Goal: Task Accomplishment & Management: Manage account settings

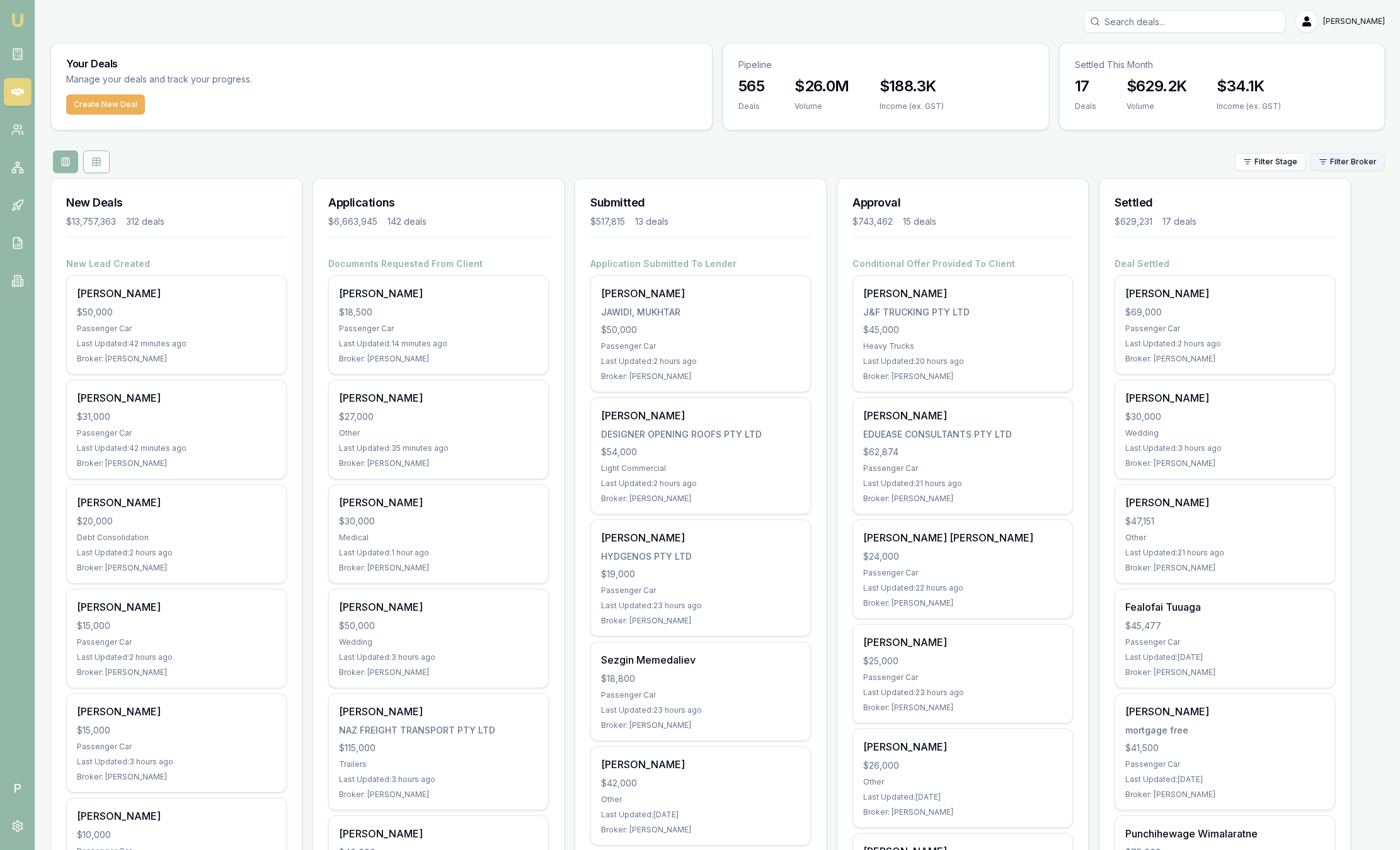
click at [1318, 168] on html "Emu Broker P Sam Crouch Toggle Menu Your Deals Manage your deals and track your…" at bounding box center [700, 425] width 1400 height 850
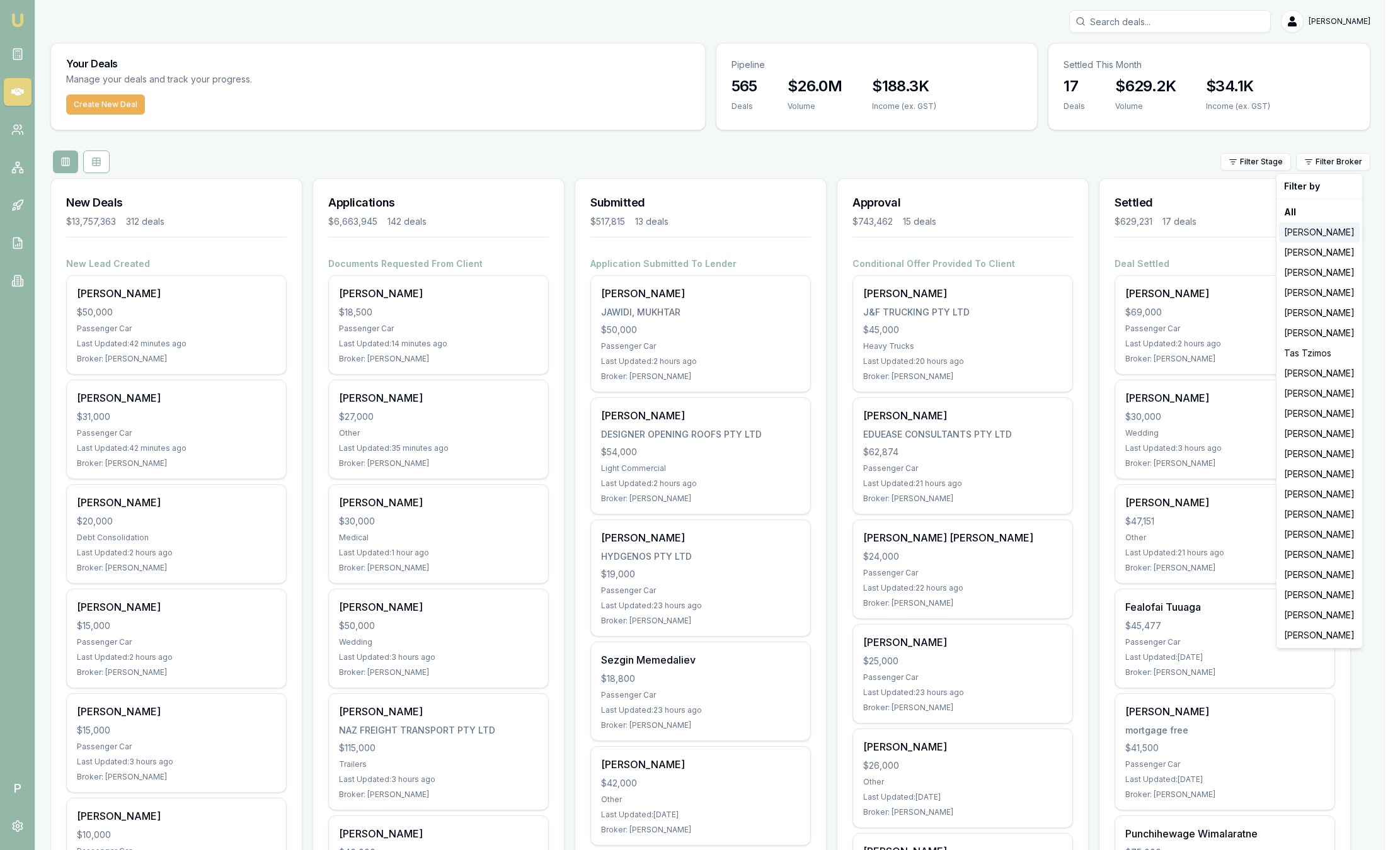
click at [1325, 230] on div "[PERSON_NAME]" at bounding box center [1319, 231] width 81 height 20
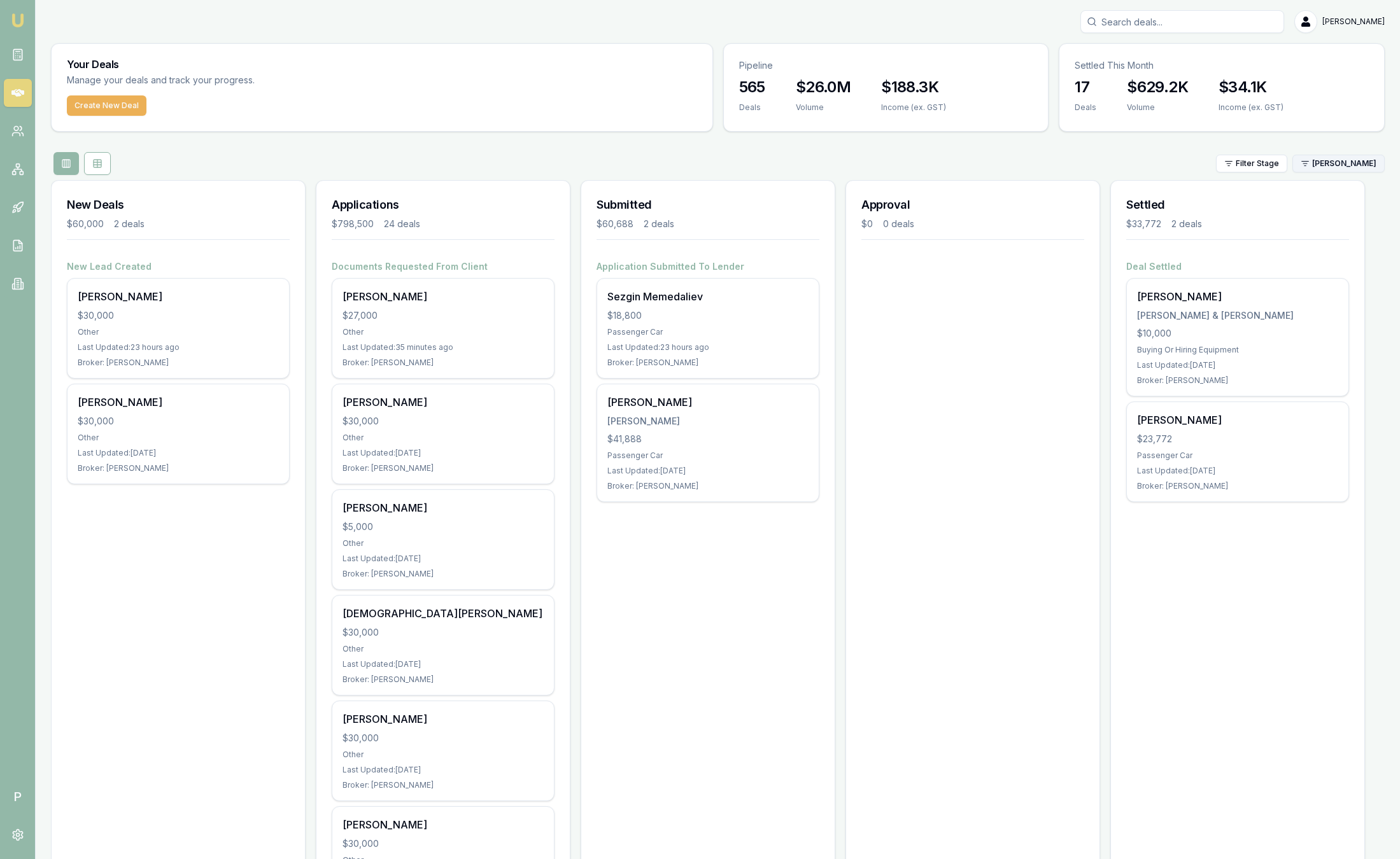
click at [1328, 165] on html "Emu Broker P Sam Crouch Toggle Menu Your Deals Manage your deals and track your…" at bounding box center [700, 430] width 1400 height 859
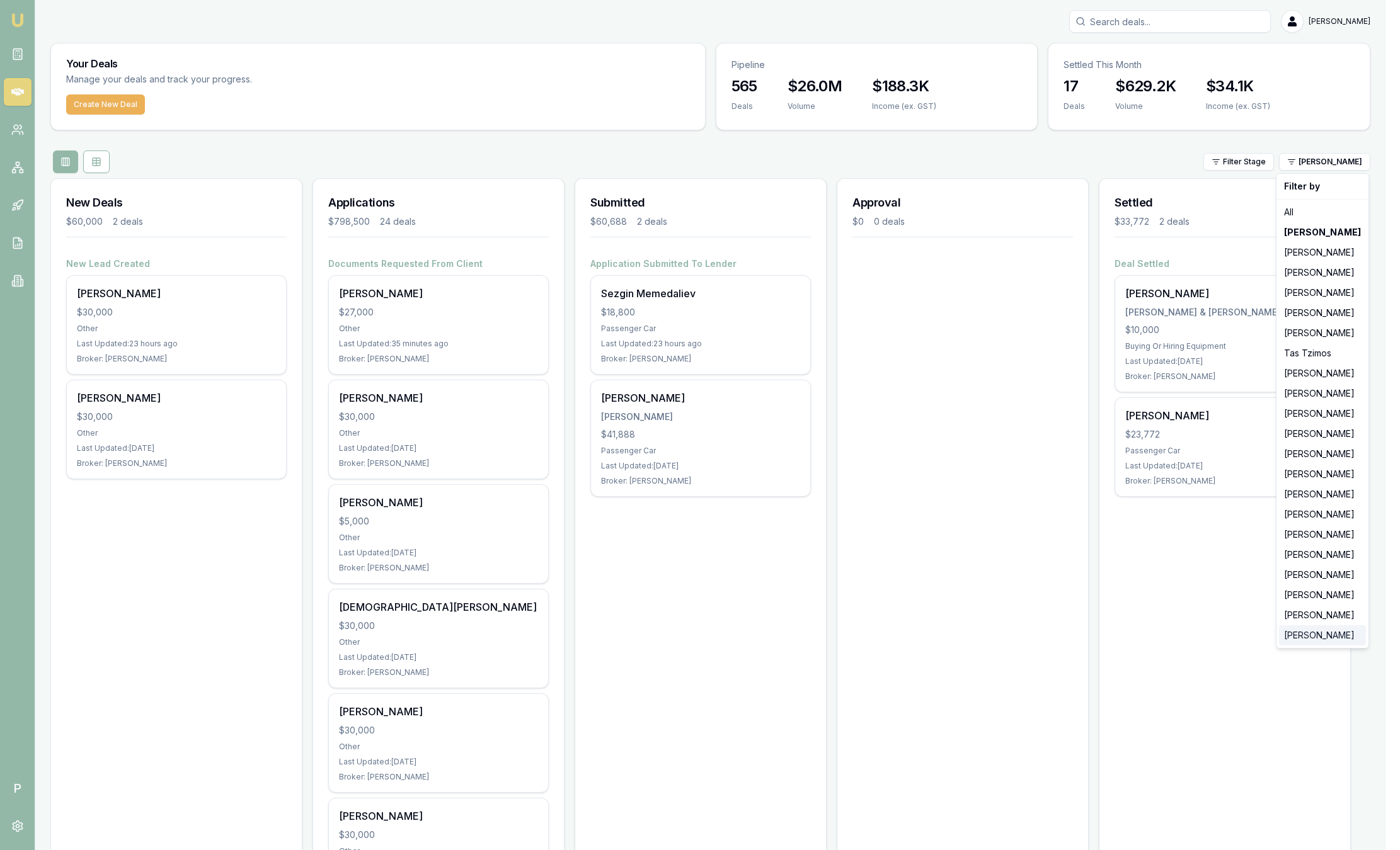
click at [1340, 644] on div "[PERSON_NAME]" at bounding box center [1322, 635] width 87 height 20
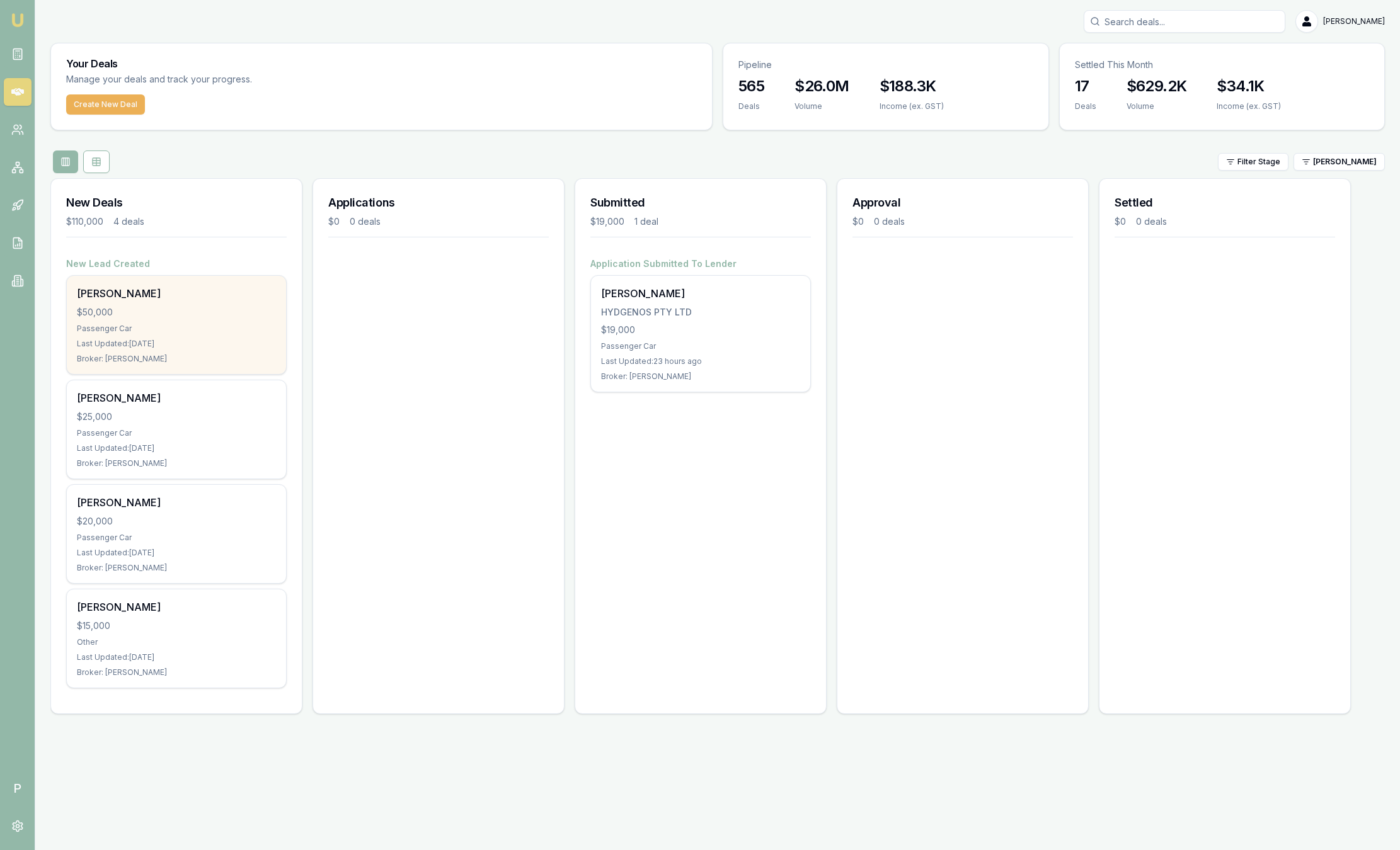
click at [168, 305] on div "Karole Marshall $50,000 Passenger Car Last Updated: 3 days ago Broker: Jack Arm…" at bounding box center [176, 324] width 219 height 99
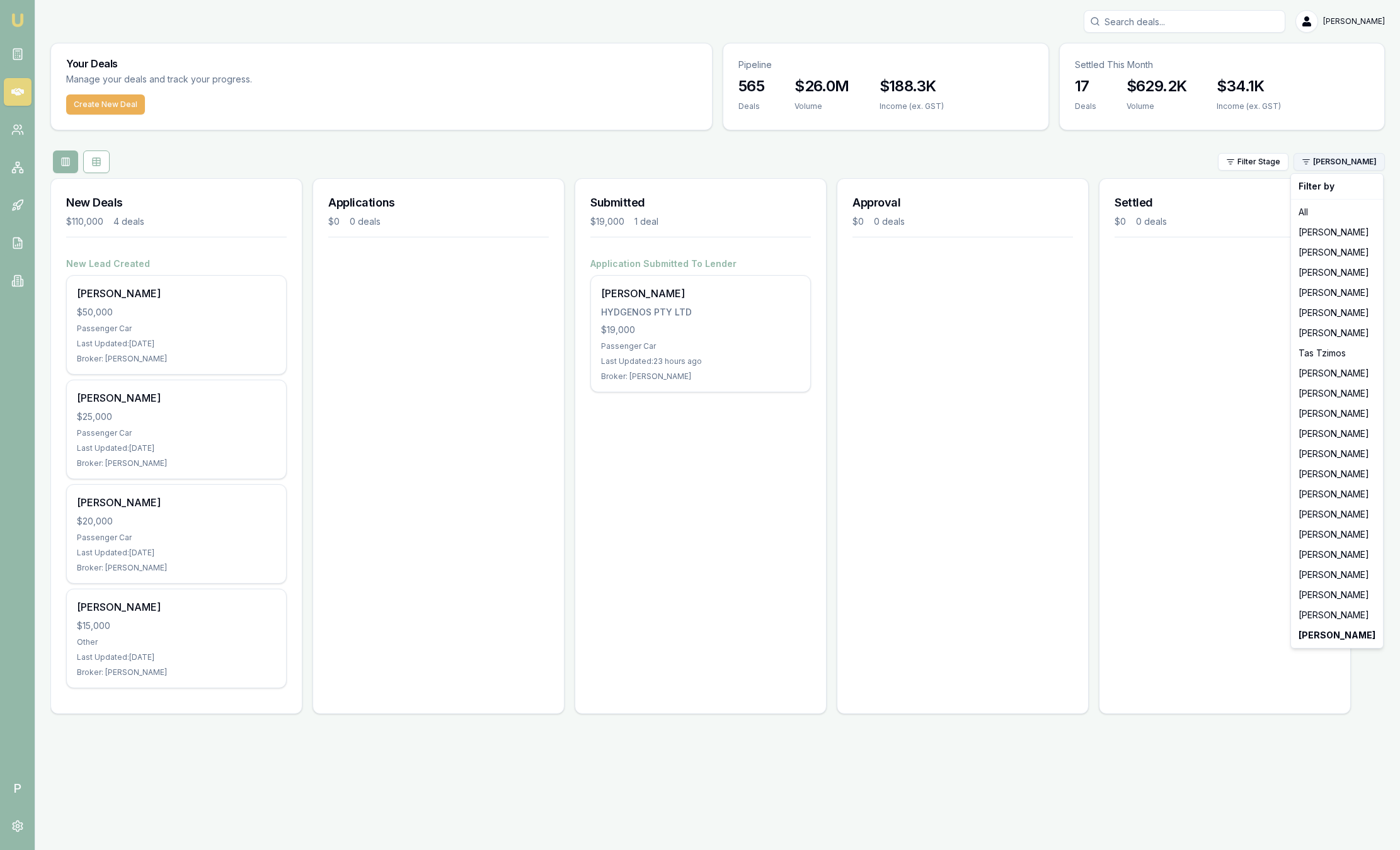
click at [1335, 161] on html "Emu Broker P Sam Crouch Toggle Menu Your Deals Manage your deals and track your…" at bounding box center [700, 425] width 1400 height 850
click at [1336, 574] on div "[PERSON_NAME]" at bounding box center [1336, 575] width 87 height 20
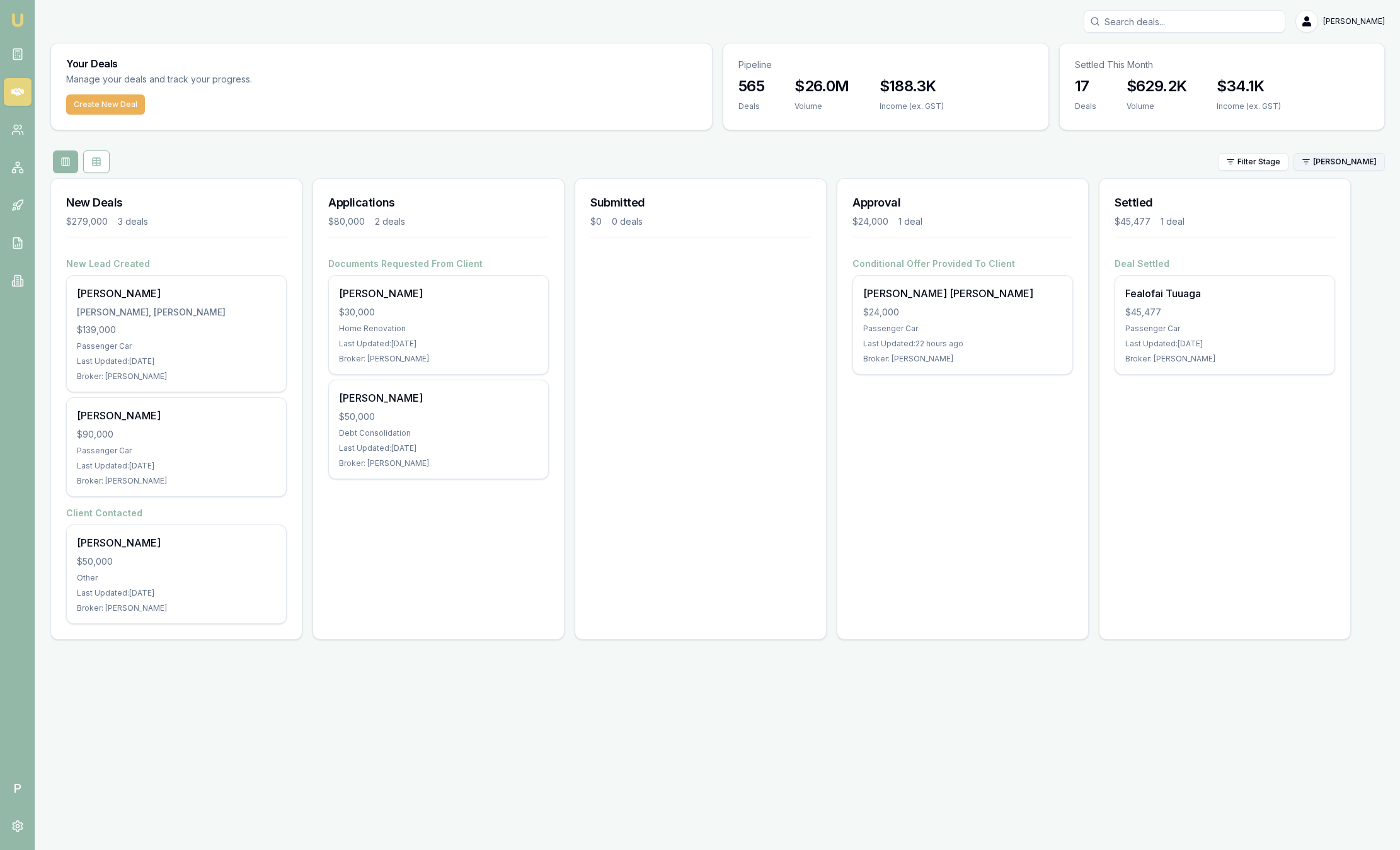
click at [1324, 157] on html "Emu Broker P Sam Crouch Toggle Menu Your Deals Manage your deals and track your…" at bounding box center [700, 425] width 1400 height 850
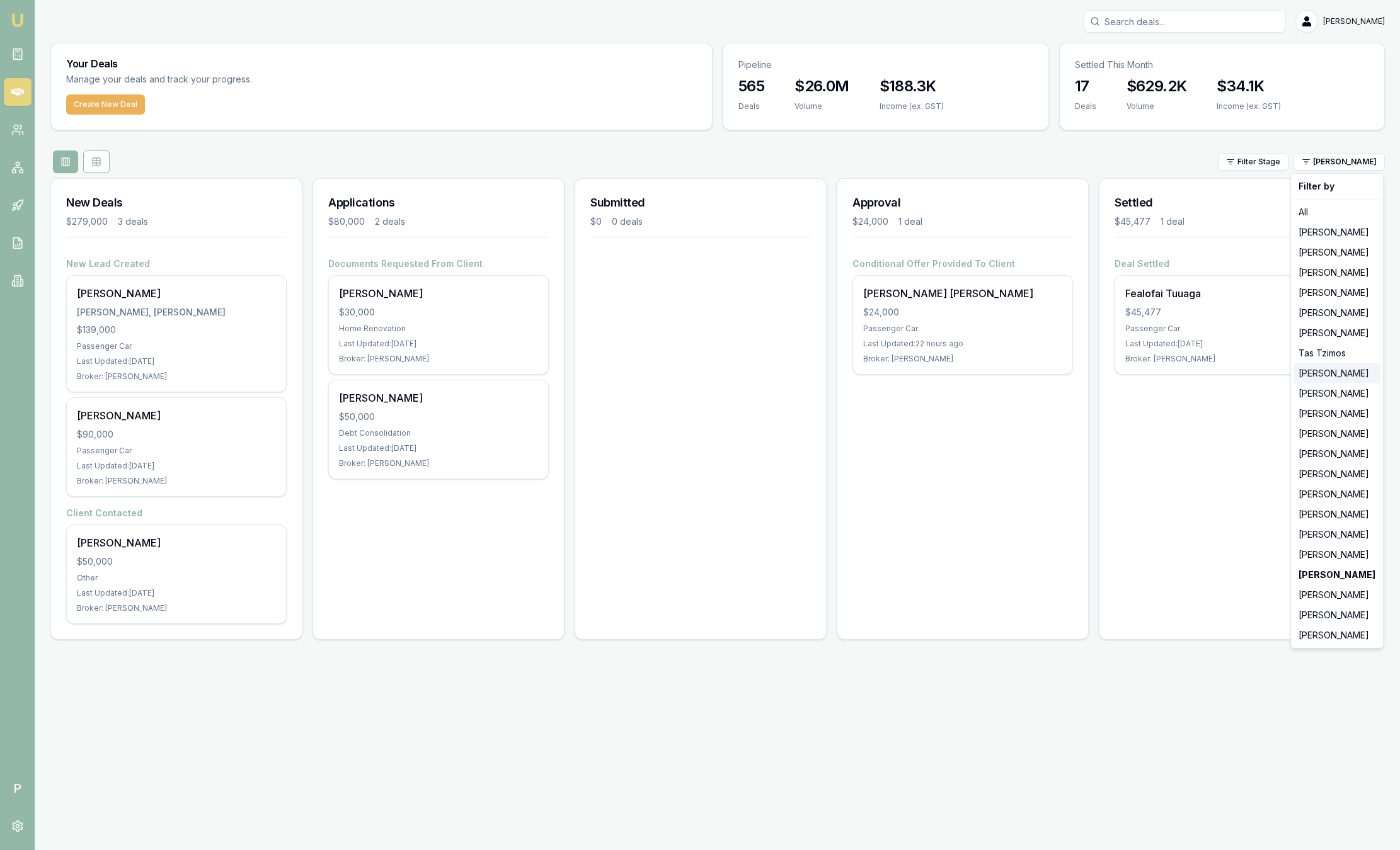
click at [1337, 378] on div "[PERSON_NAME]" at bounding box center [1336, 373] width 87 height 20
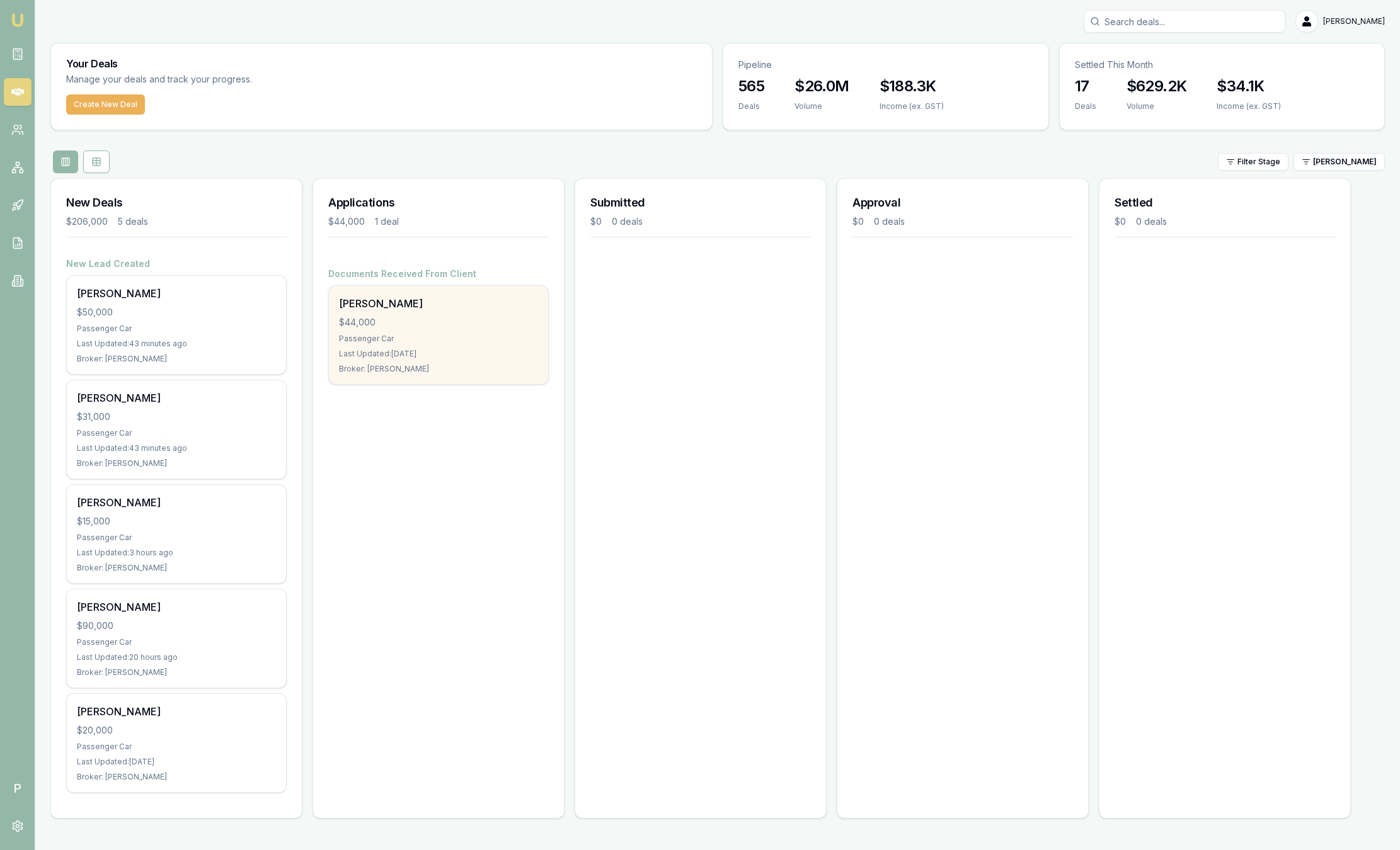
click at [480, 337] on div "Passenger Car" at bounding box center [438, 338] width 199 height 10
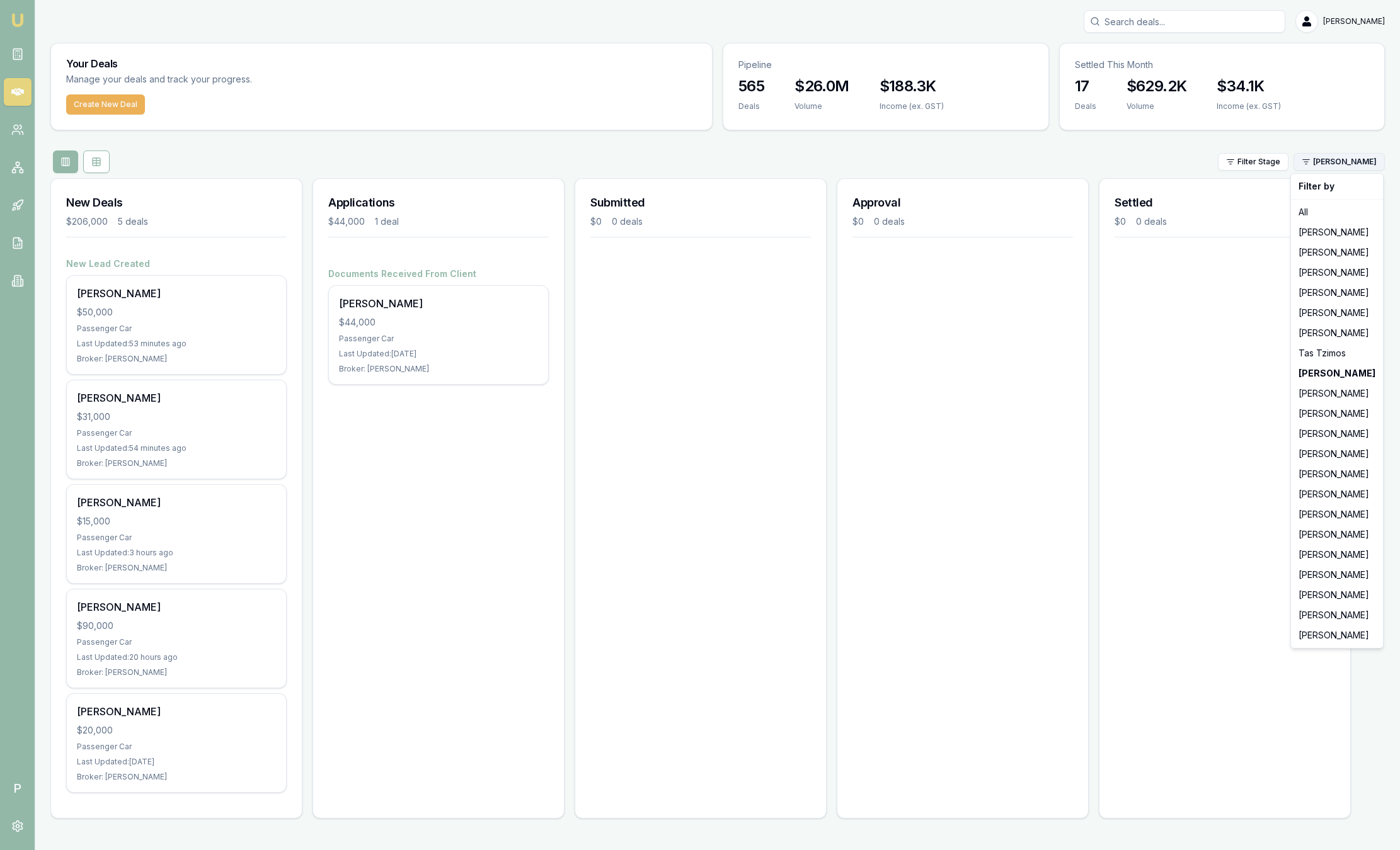
click at [1311, 153] on html "Emu Broker P Sam Crouch Toggle Menu Your Deals Manage your deals and track your…" at bounding box center [700, 425] width 1400 height 850
click at [1362, 232] on div "[PERSON_NAME]" at bounding box center [1336, 231] width 87 height 20
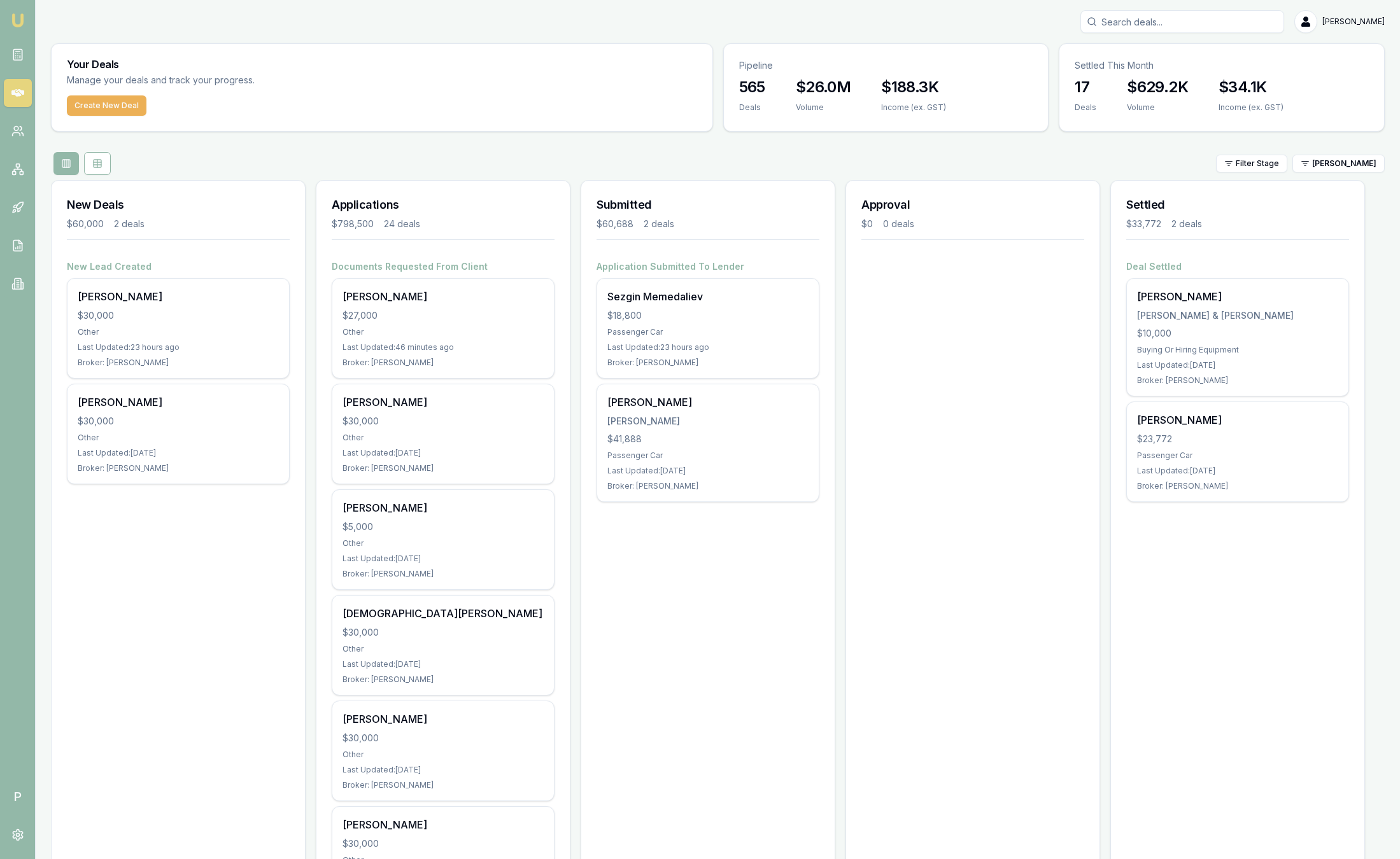
click at [1350, 166] on html "Emu Broker P Sam Crouch Toggle Menu Your Deals Manage your deals and track your…" at bounding box center [700, 430] width 1400 height 859
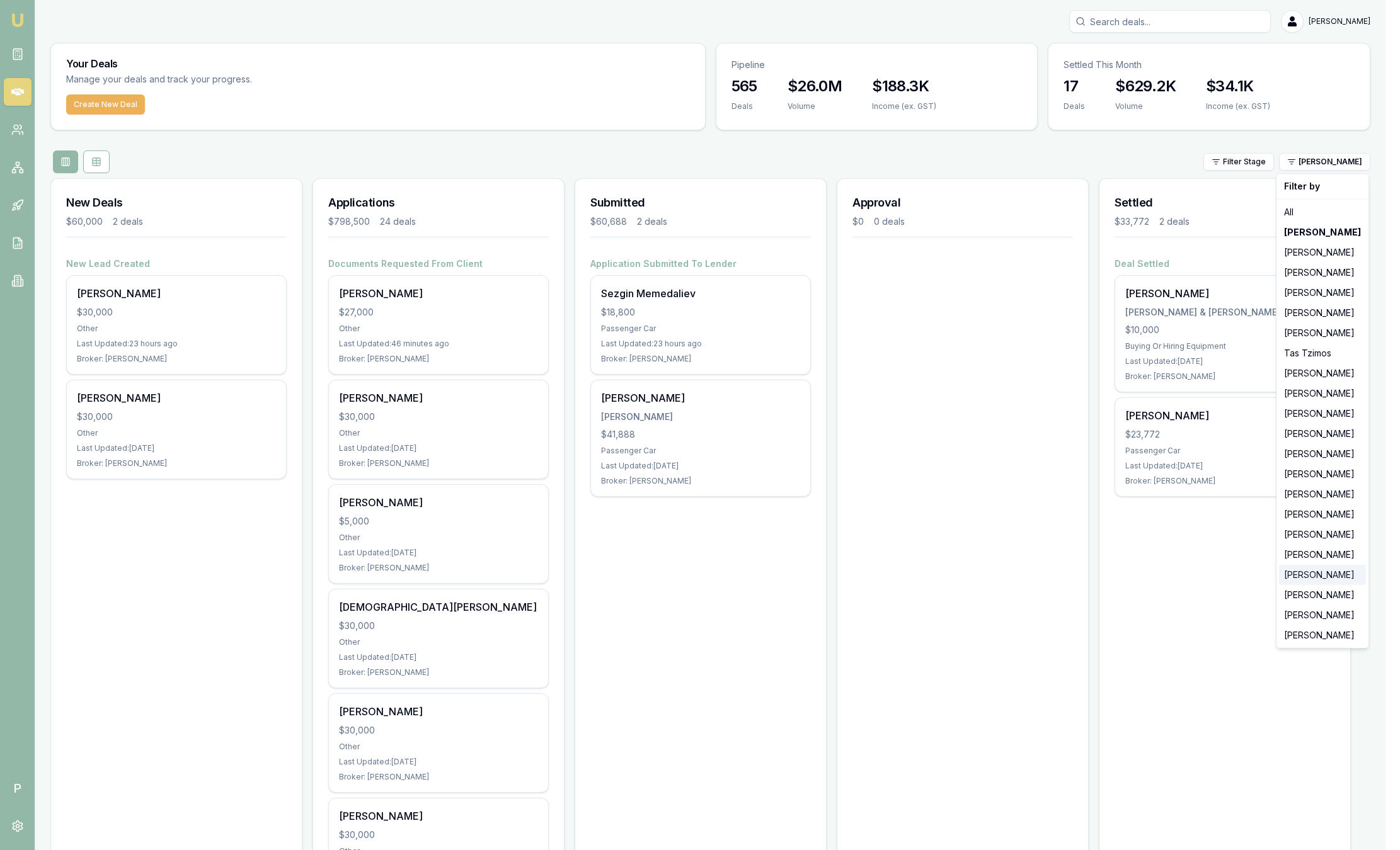
click at [1333, 576] on div "[PERSON_NAME]" at bounding box center [1322, 575] width 87 height 20
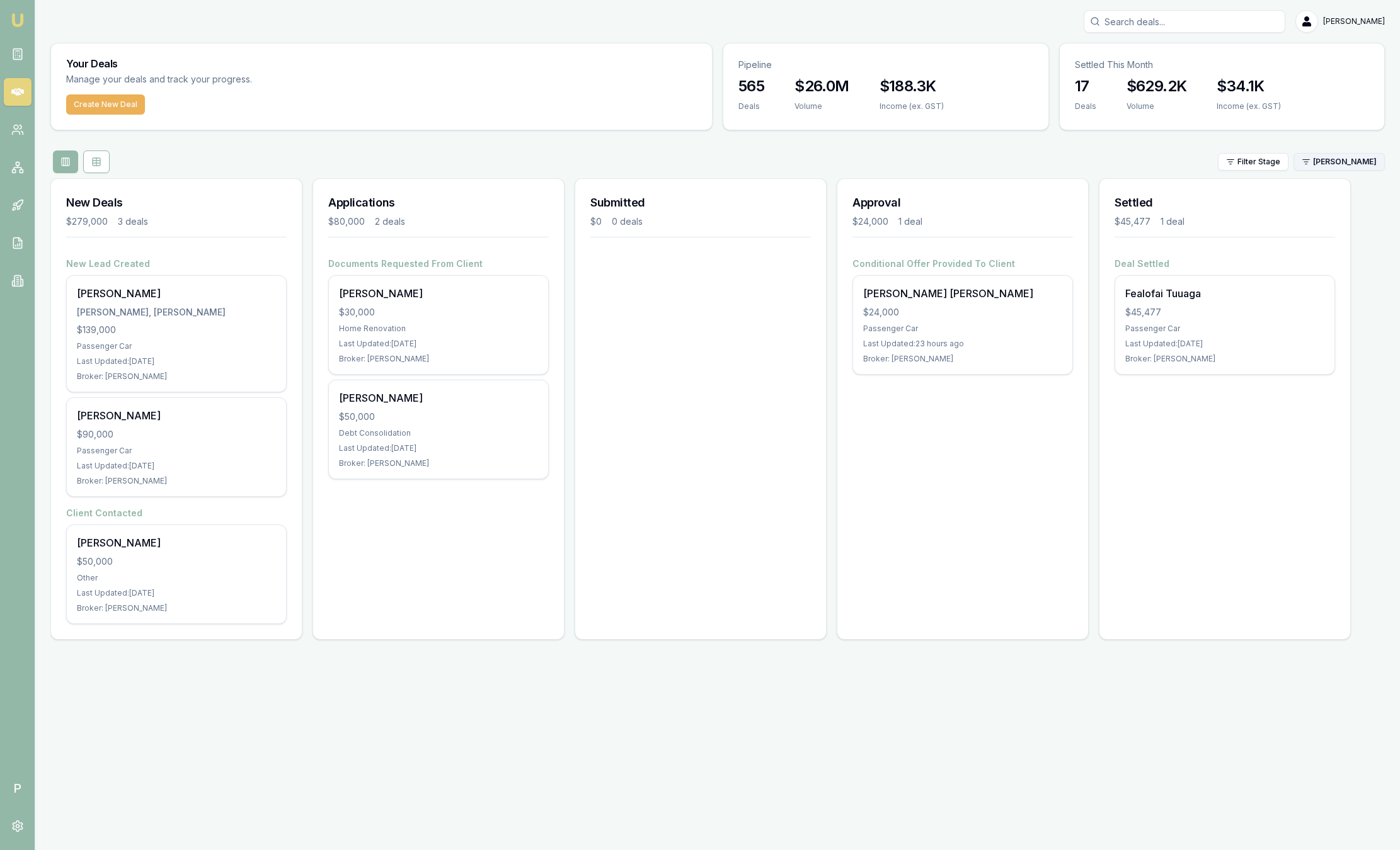
click at [1318, 162] on html "Emu Broker P Sam Crouch Toggle Menu Your Deals Manage your deals and track your…" at bounding box center [700, 425] width 1400 height 850
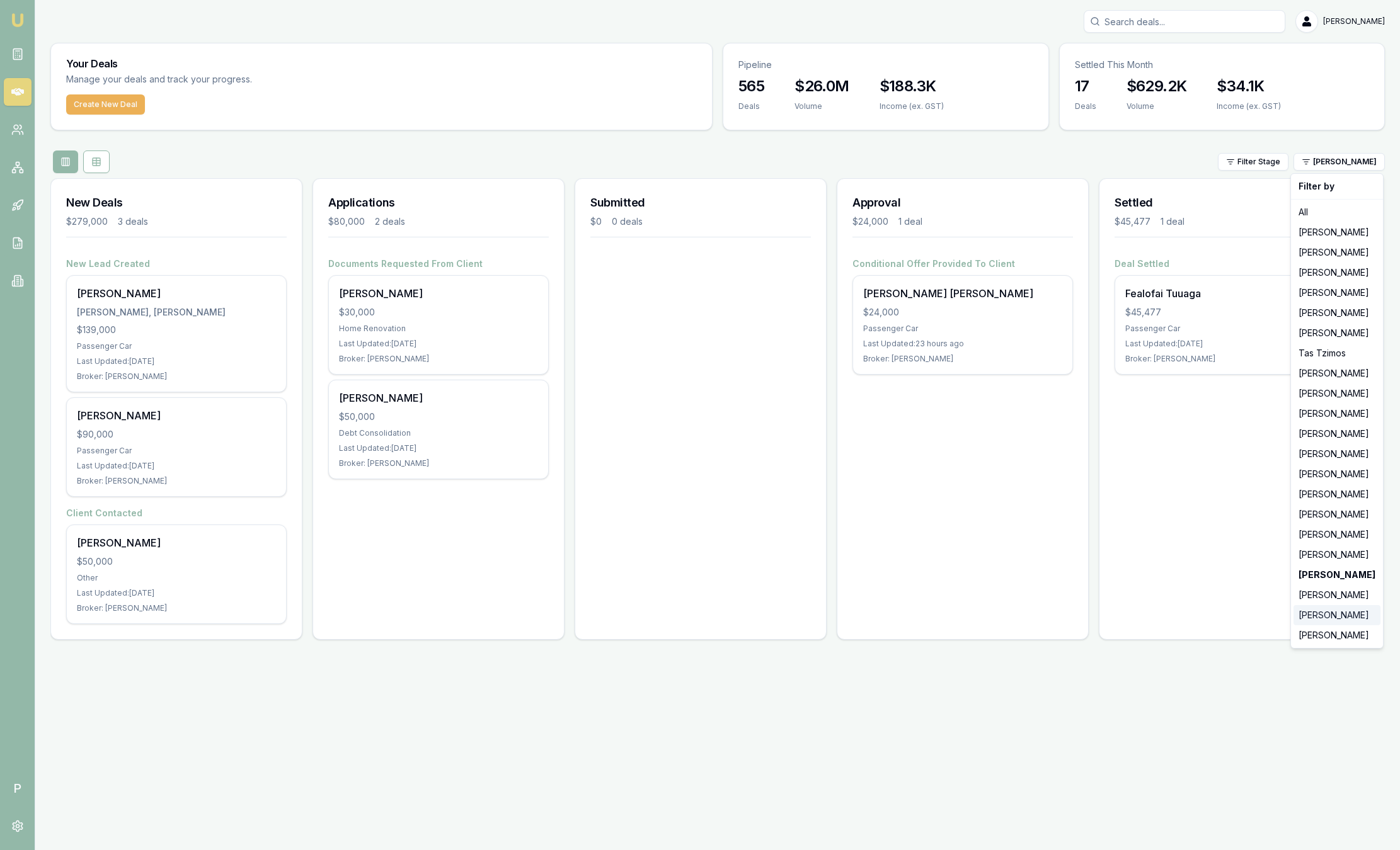
click at [1329, 616] on div "[PERSON_NAME]" at bounding box center [1336, 615] width 87 height 20
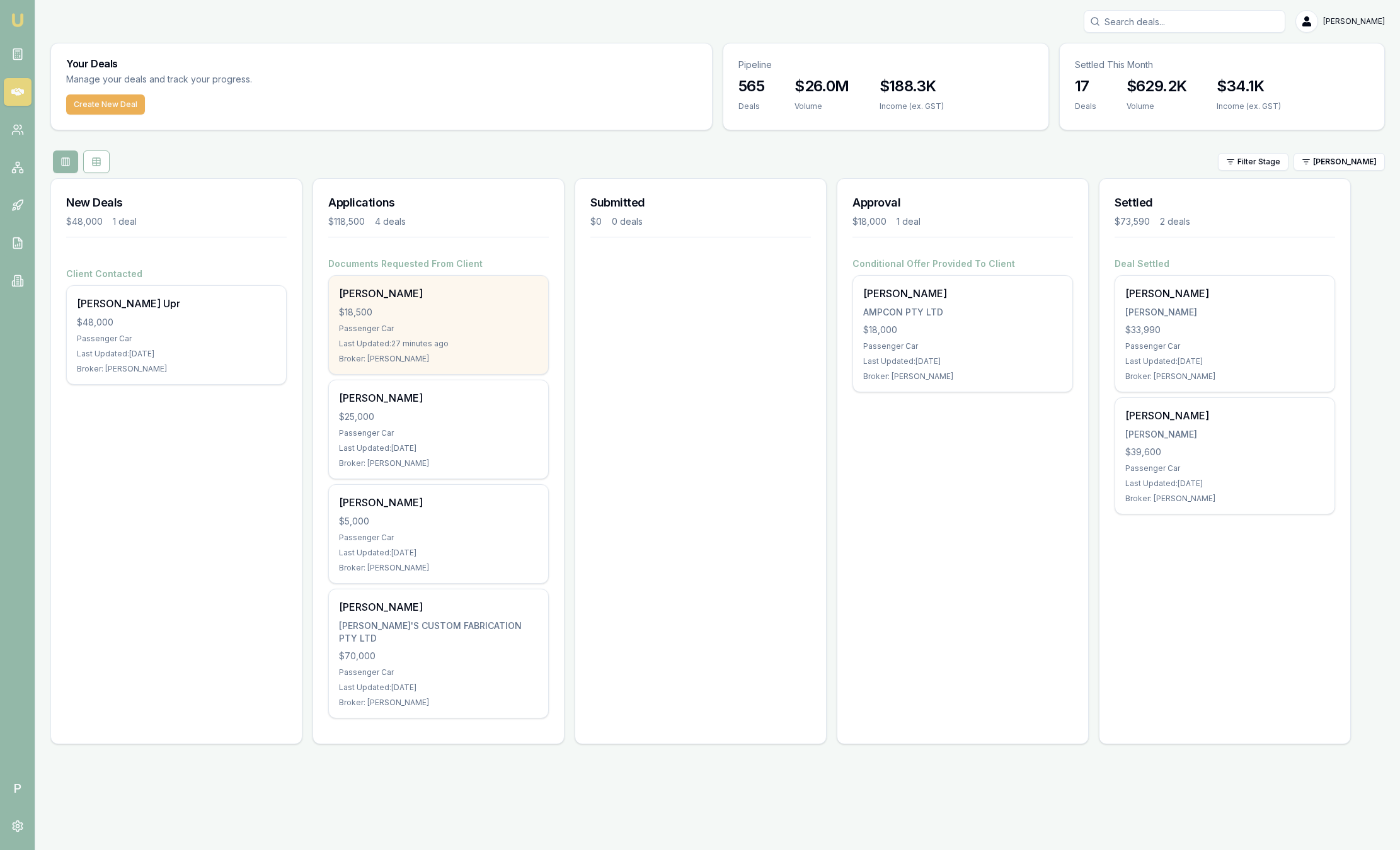
click at [435, 295] on div "[PERSON_NAME]" at bounding box center [438, 293] width 199 height 15
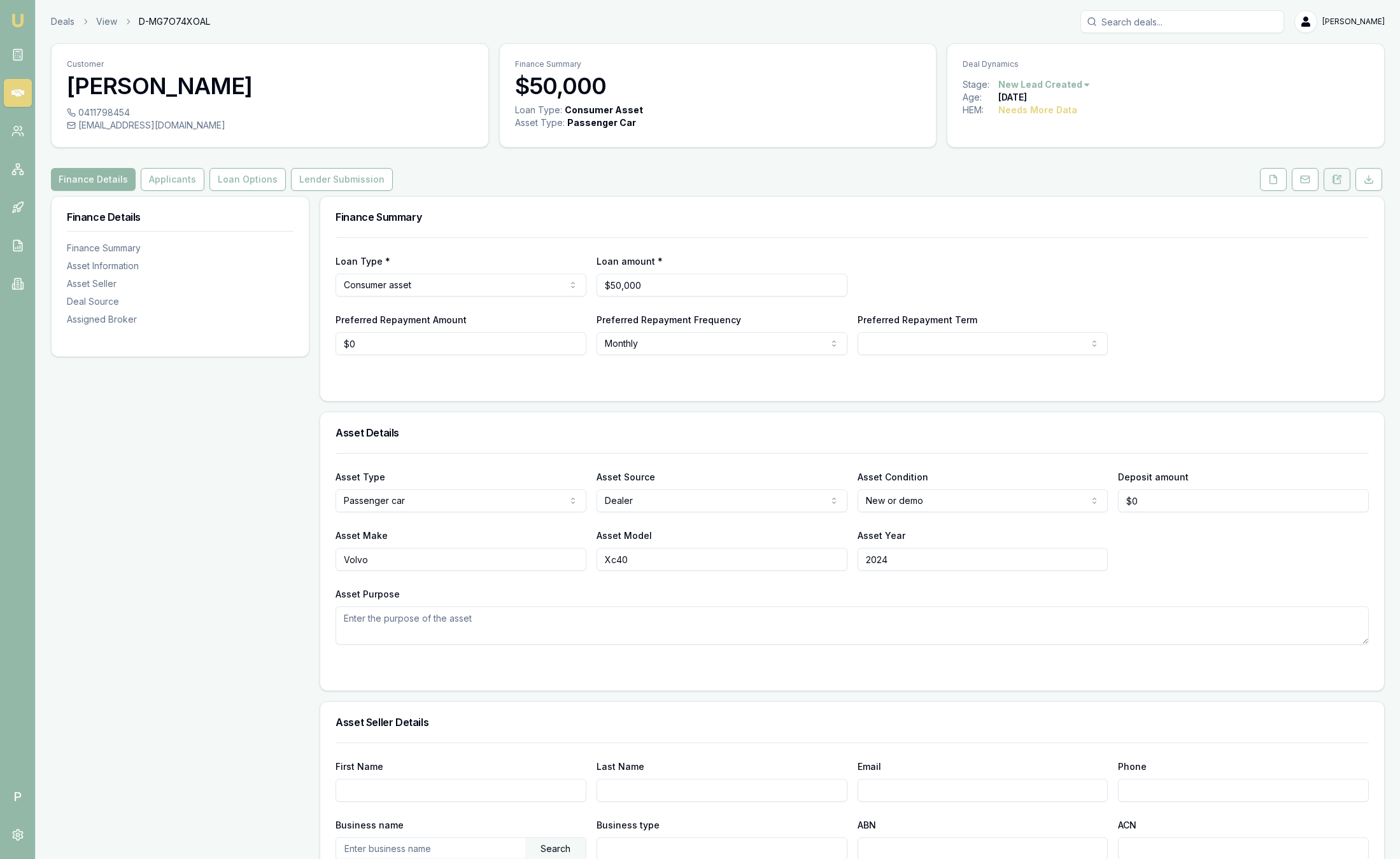
click at [1338, 177] on icon at bounding box center [1339, 178] width 4 height 4
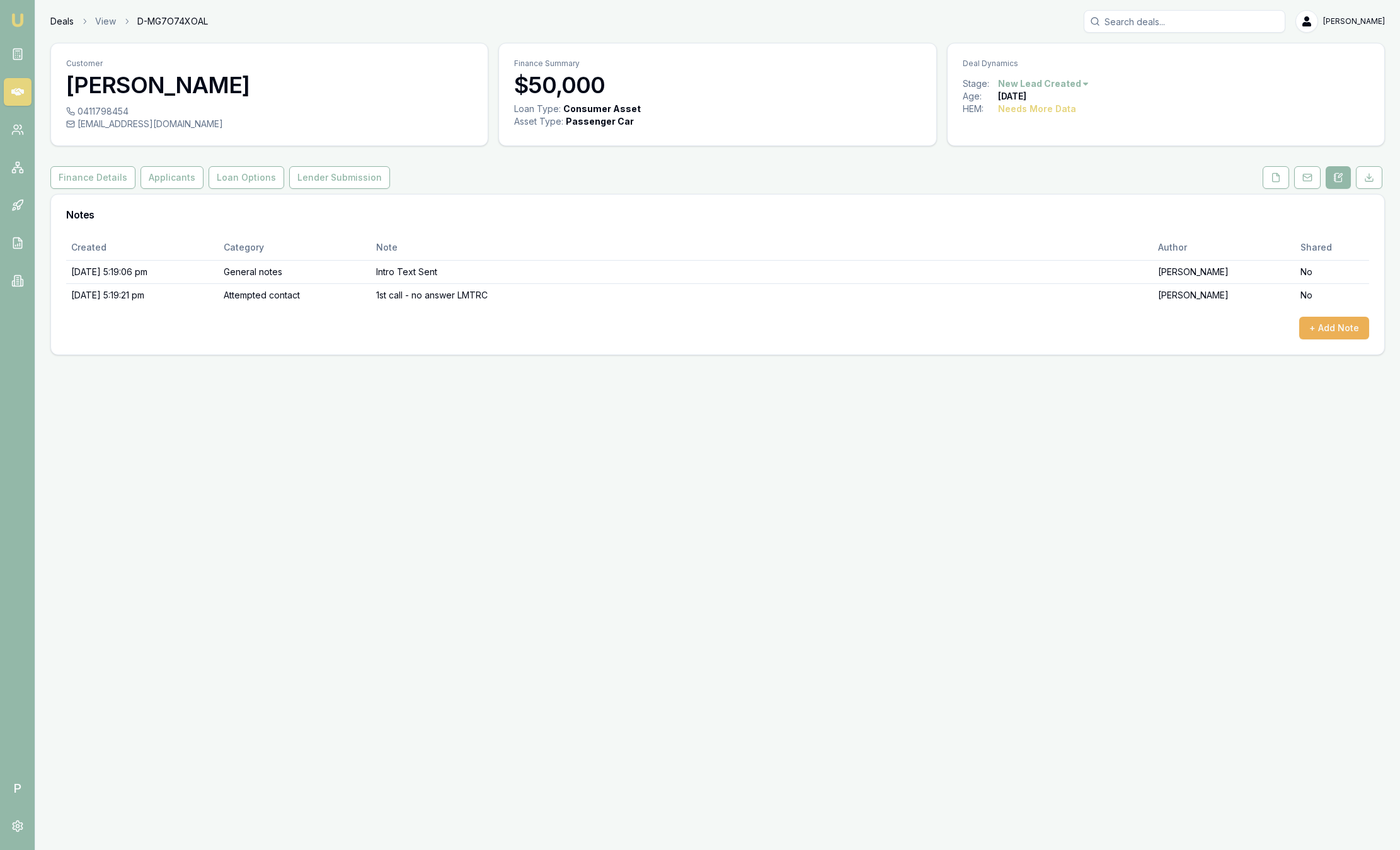
click at [55, 18] on link "Deals" at bounding box center [62, 21] width 24 height 12
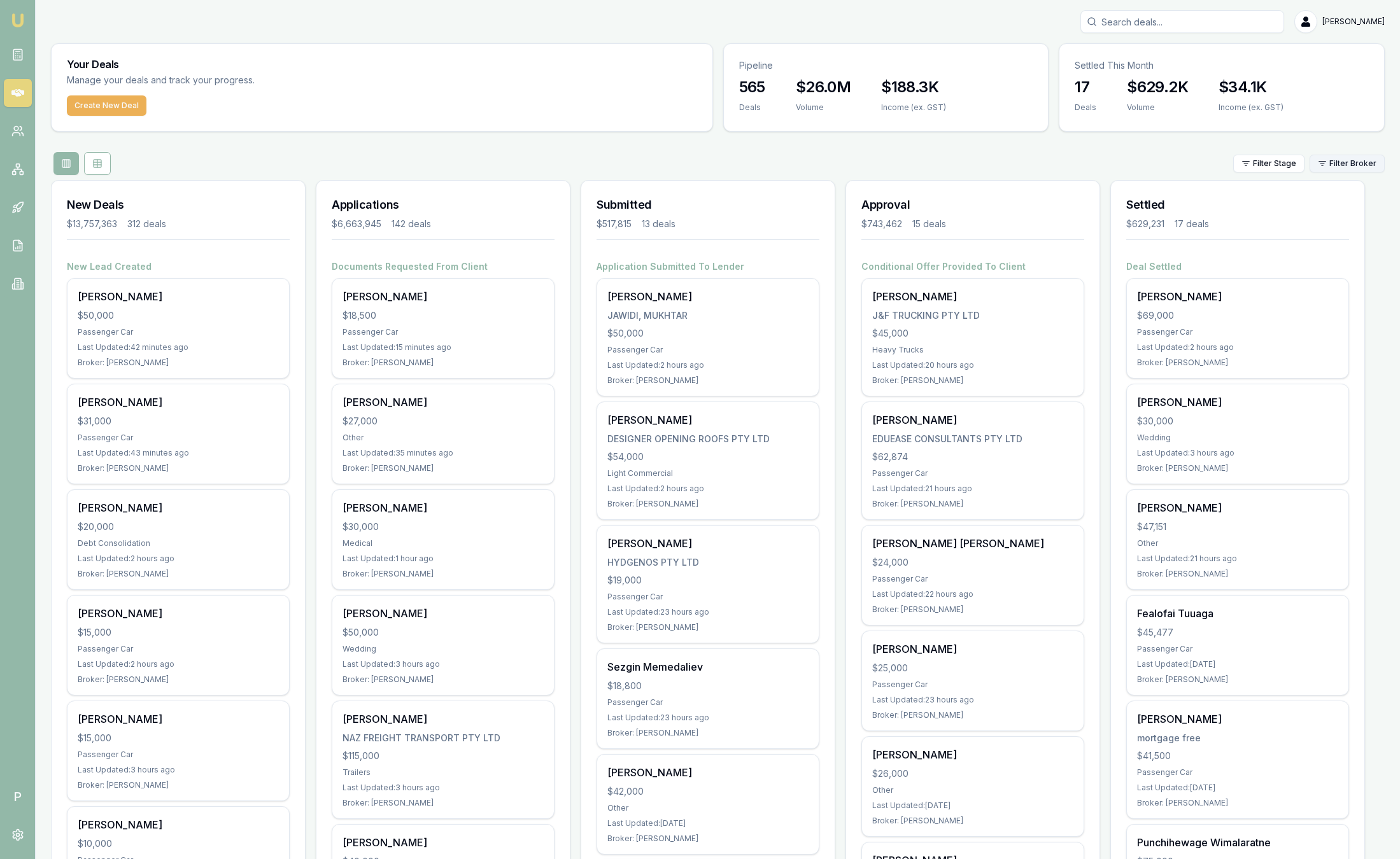
click at [1338, 160] on html "Emu Broker P Sam Crouch Toggle Menu Your Deals Manage your deals and track your…" at bounding box center [700, 430] width 1400 height 859
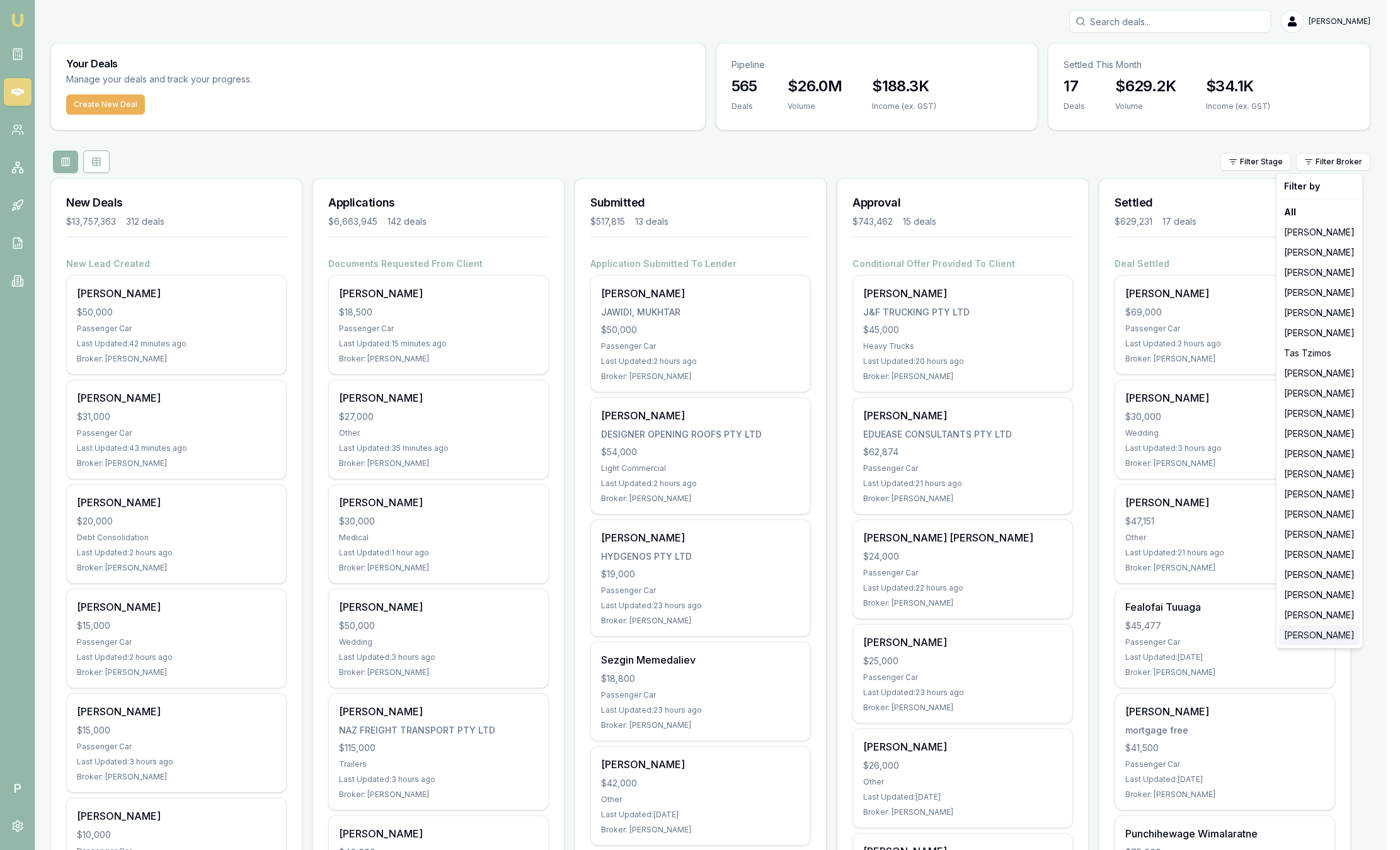
click at [1325, 638] on div "[PERSON_NAME]" at bounding box center [1319, 635] width 81 height 20
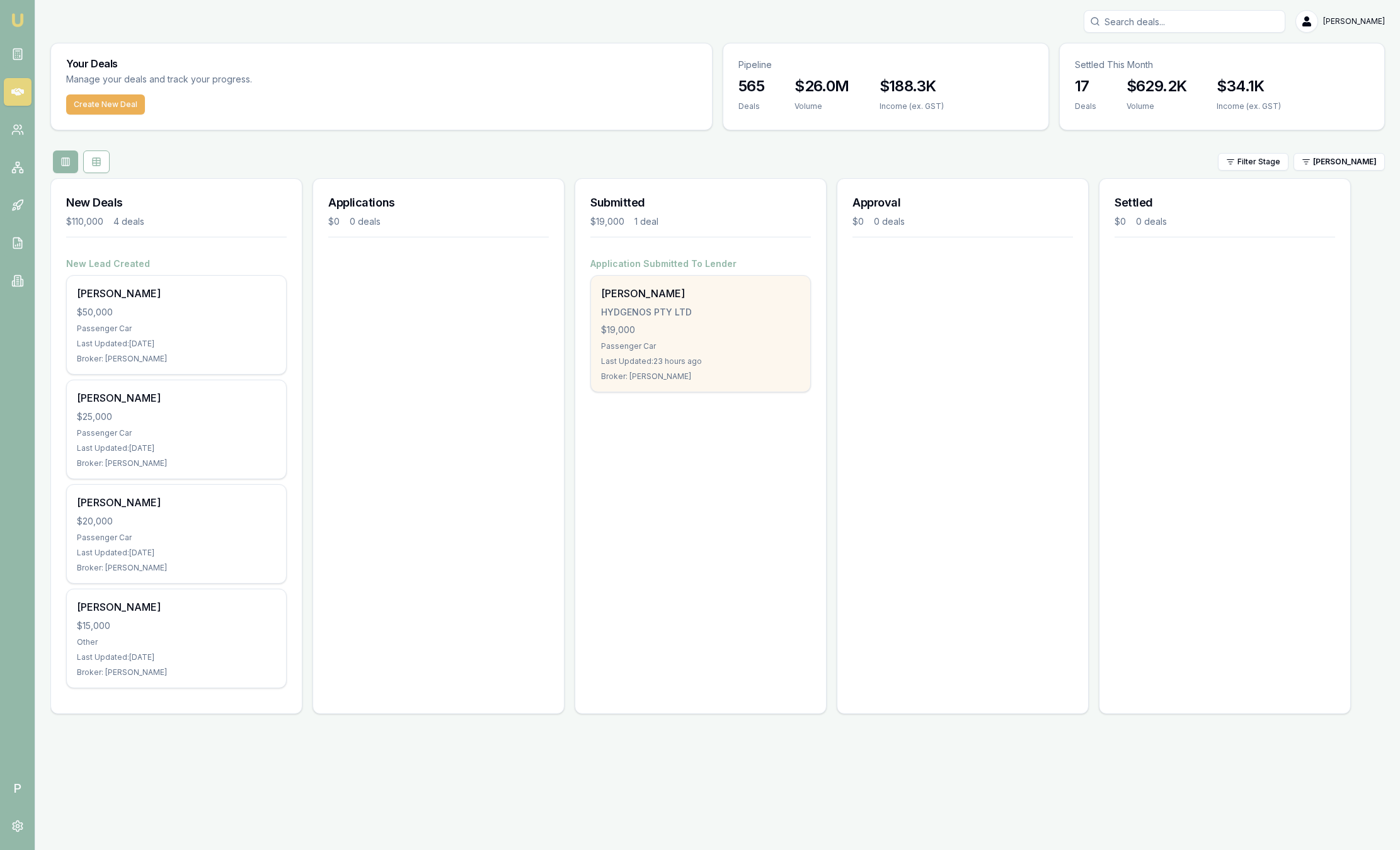
click at [710, 352] on div "JARRAD COAD HYDGENOS PTY LTD $19,000 Passenger Car Last Updated: 23 hours ago B…" at bounding box center [700, 333] width 219 height 116
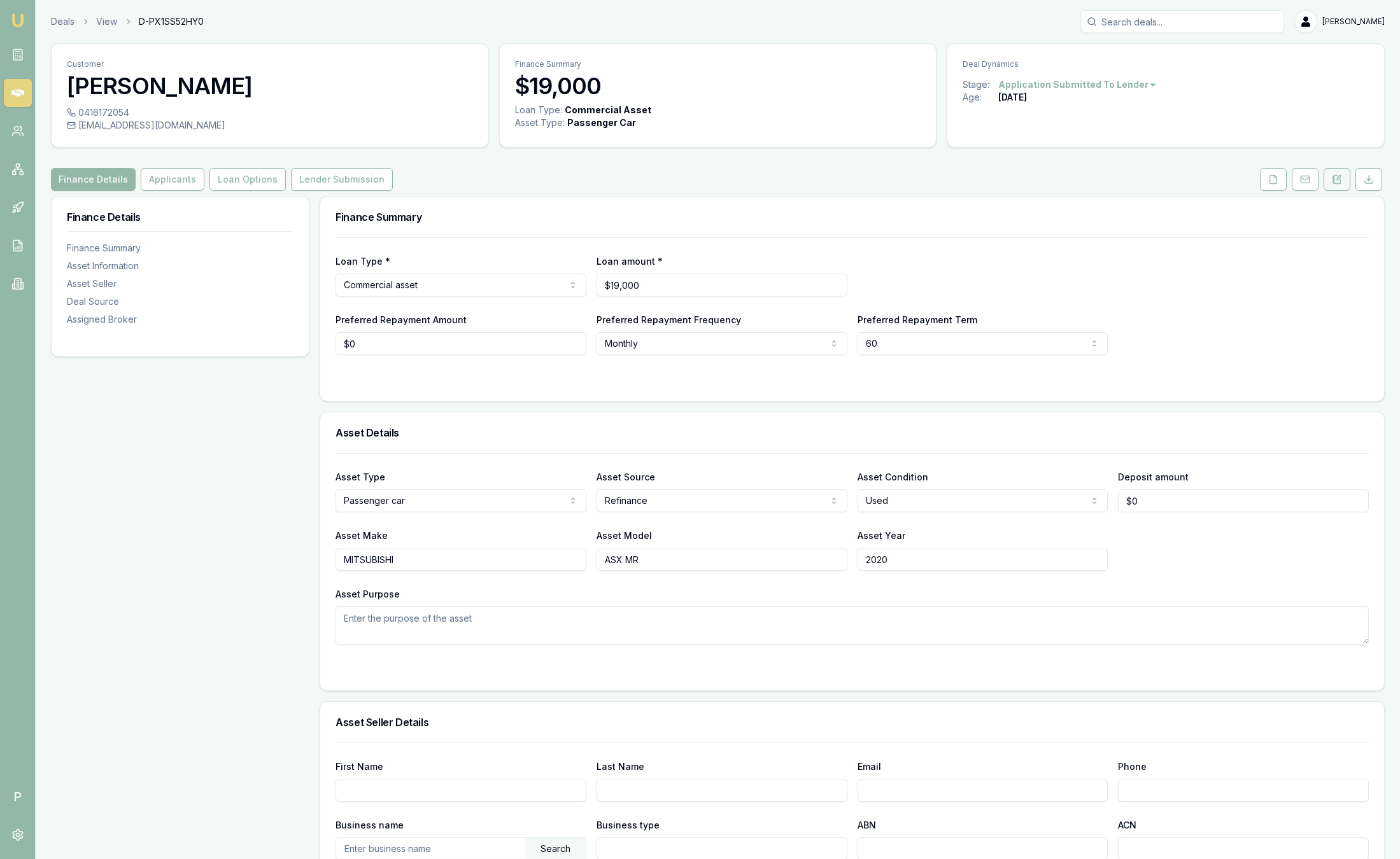
click at [1344, 184] on button at bounding box center [1337, 180] width 27 height 23
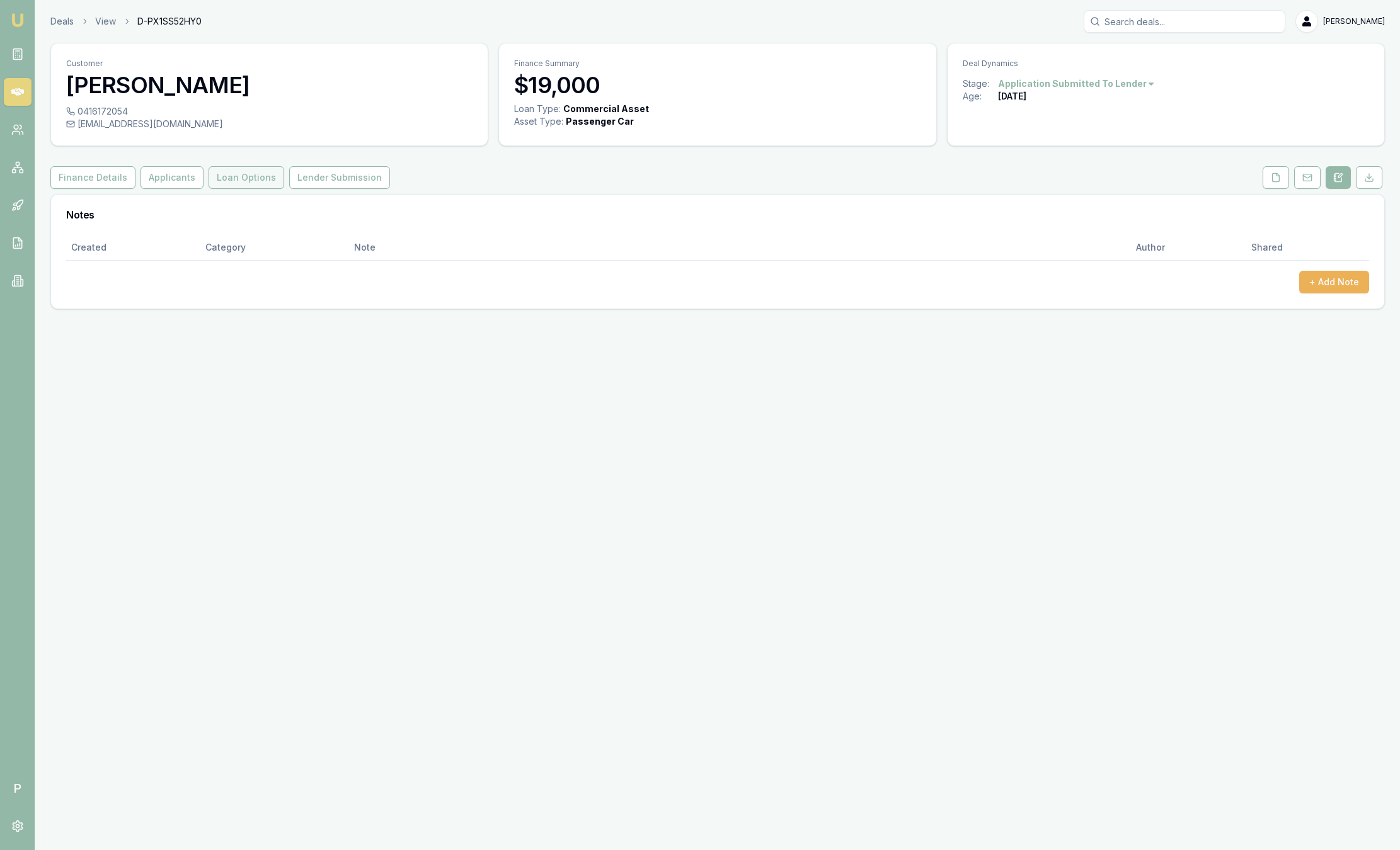
click at [232, 179] on button "Loan Options" at bounding box center [246, 178] width 75 height 23
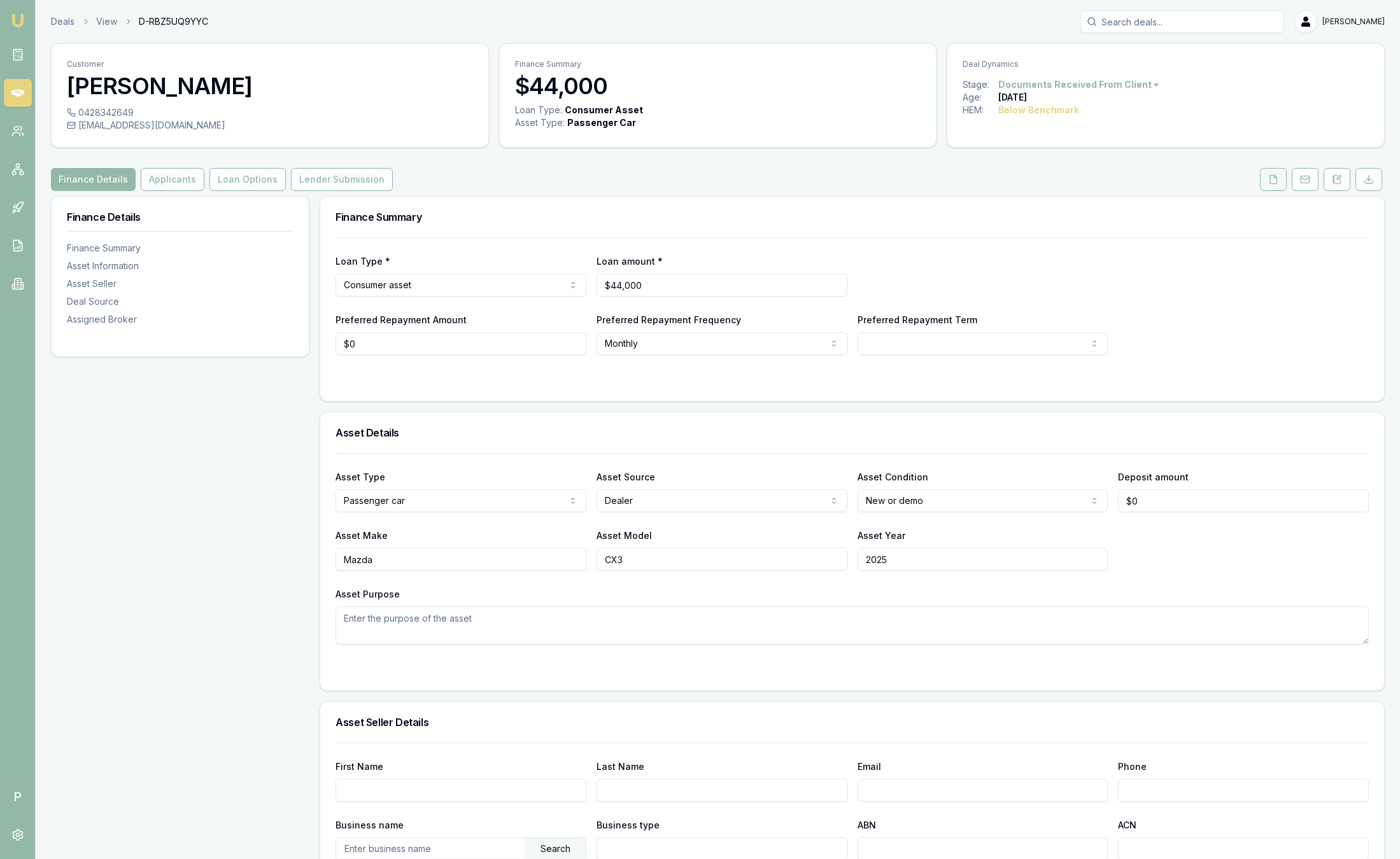
click at [1262, 175] on button at bounding box center [1274, 180] width 27 height 23
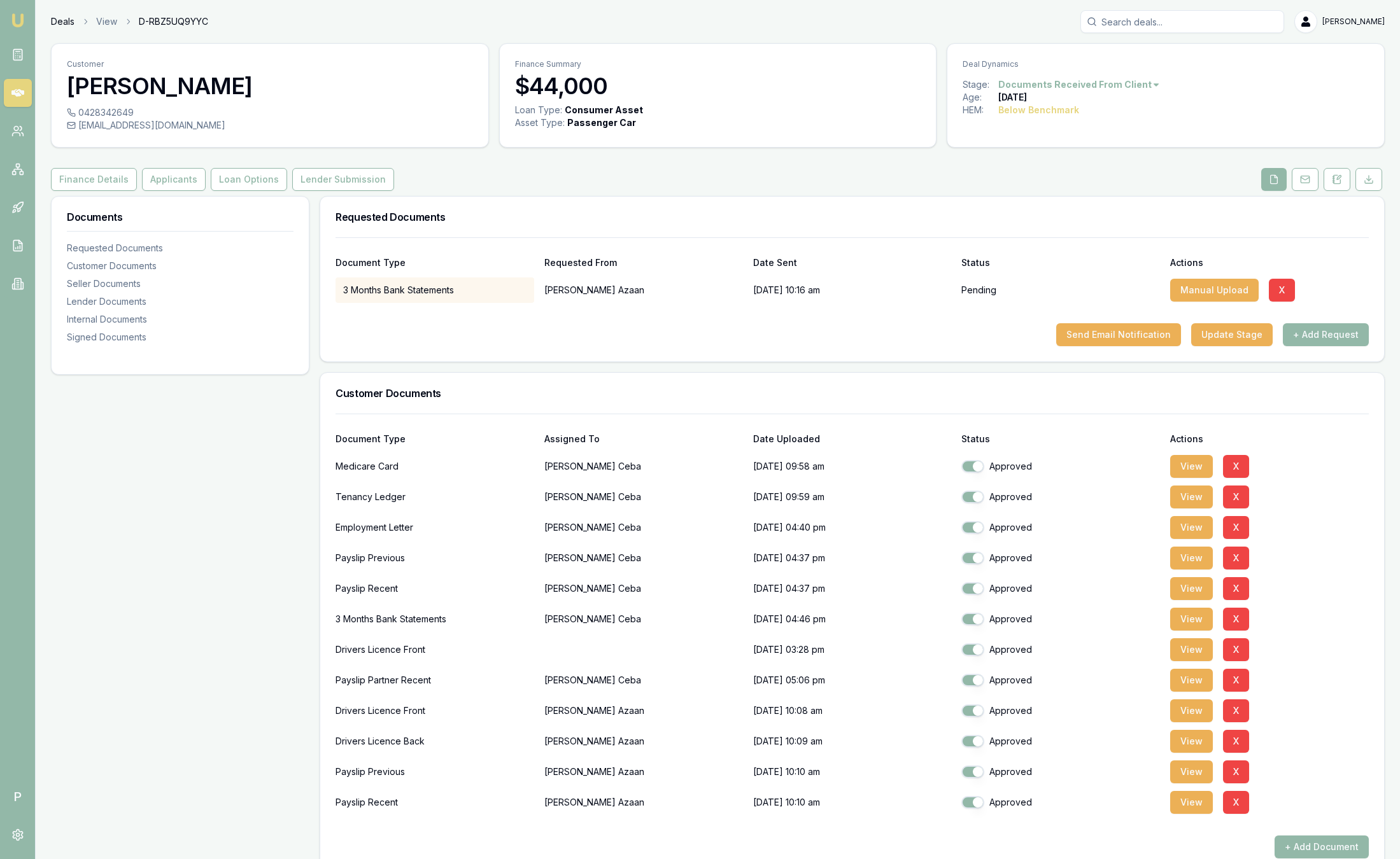
click at [70, 20] on link "Deals" at bounding box center [63, 21] width 24 height 12
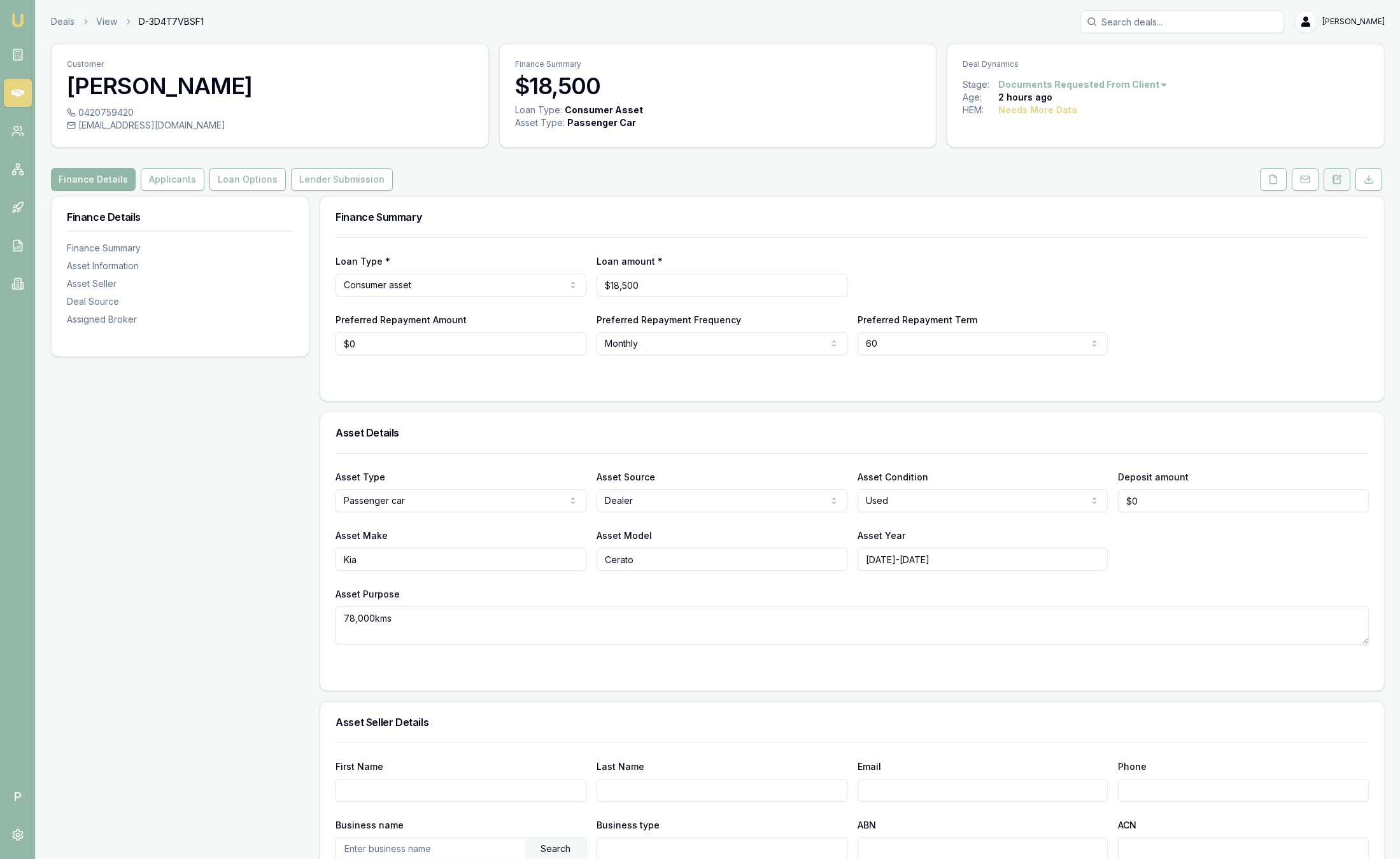
click at [1340, 177] on icon at bounding box center [1337, 180] width 10 height 10
click at [57, 24] on link "Deals" at bounding box center [63, 21] width 24 height 12
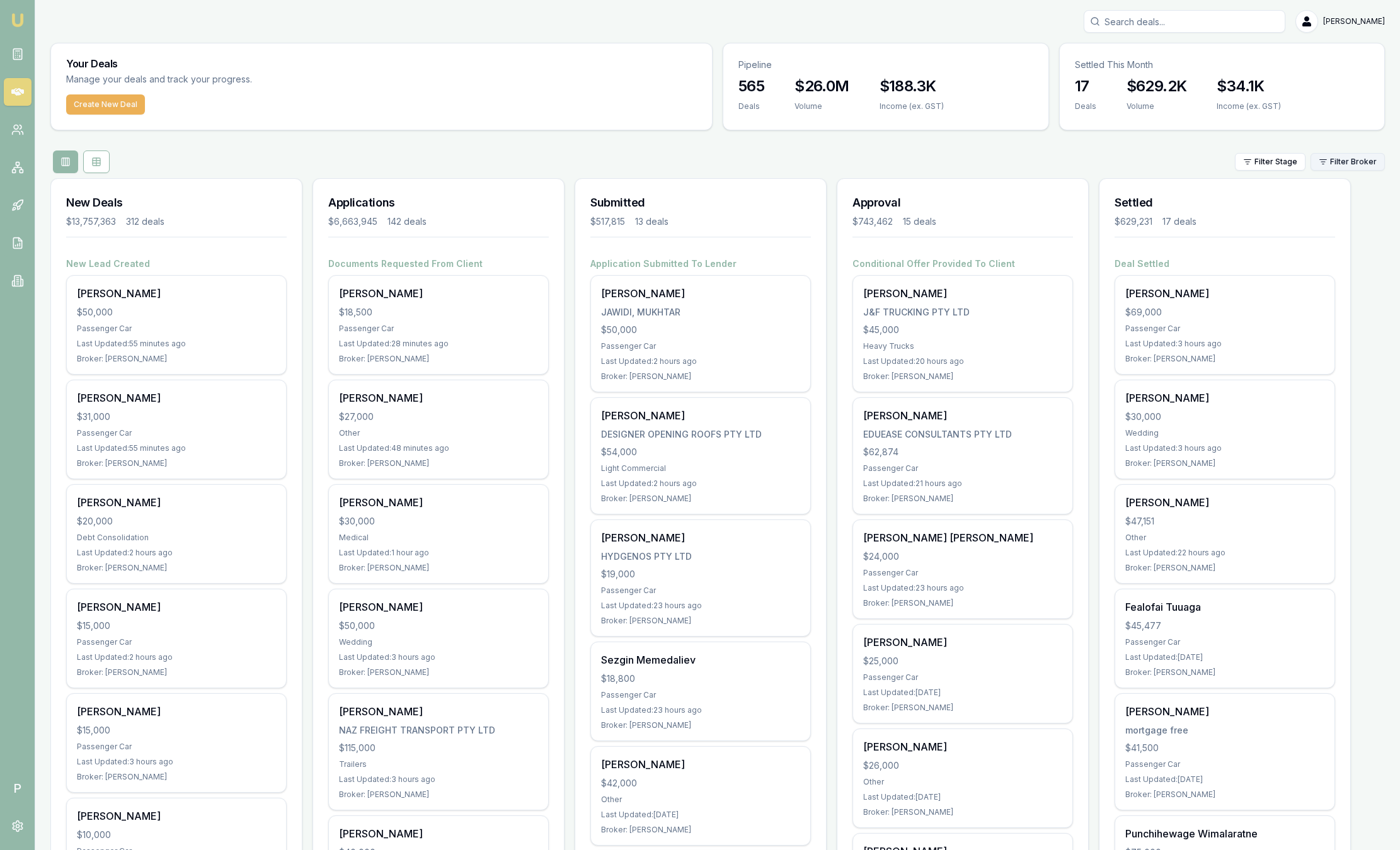
click at [1337, 165] on html "Emu Broker P [PERSON_NAME] Toggle Menu Your Deals Manage your deals and track y…" at bounding box center [700, 425] width 1400 height 850
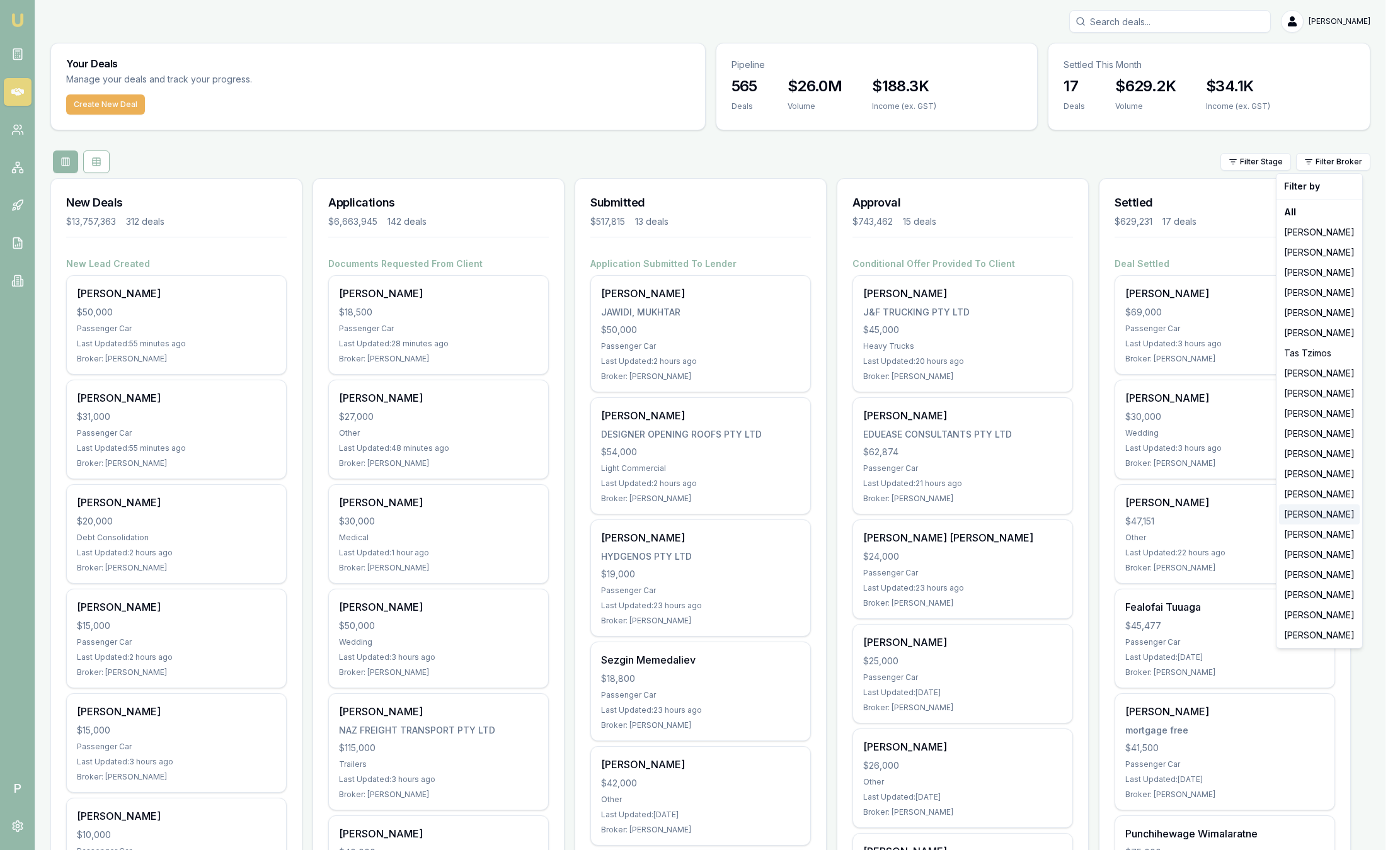
click at [1318, 520] on div "[PERSON_NAME]" at bounding box center [1319, 514] width 81 height 20
